Goal: Information Seeking & Learning: Find specific page/section

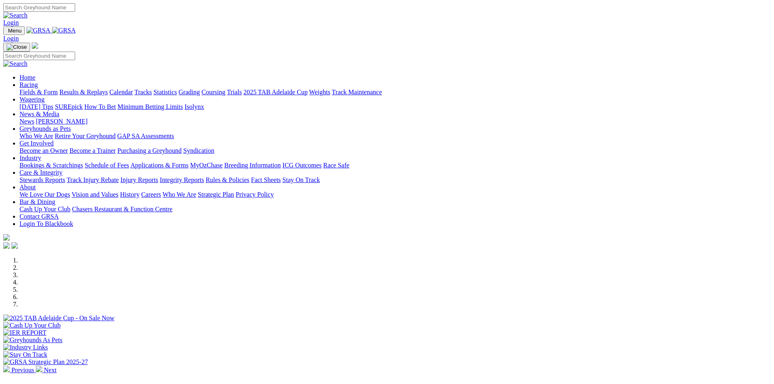
click at [65, 176] on link "Stewards Reports" at bounding box center [41, 179] width 45 height 7
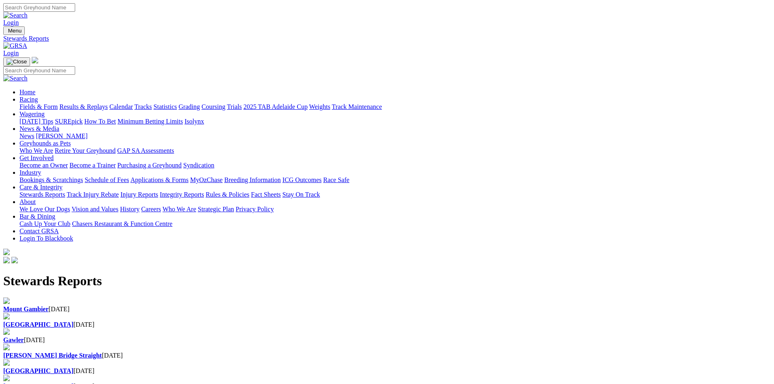
click at [49, 305] on b "Mount Gambier" at bounding box center [25, 308] width 45 height 7
click at [271, 321] on div "Angle Park 11 Sep 2025" at bounding box center [386, 324] width 767 height 7
click at [27, 42] on img at bounding box center [15, 45] width 24 height 7
